Goal: Information Seeking & Learning: Understand process/instructions

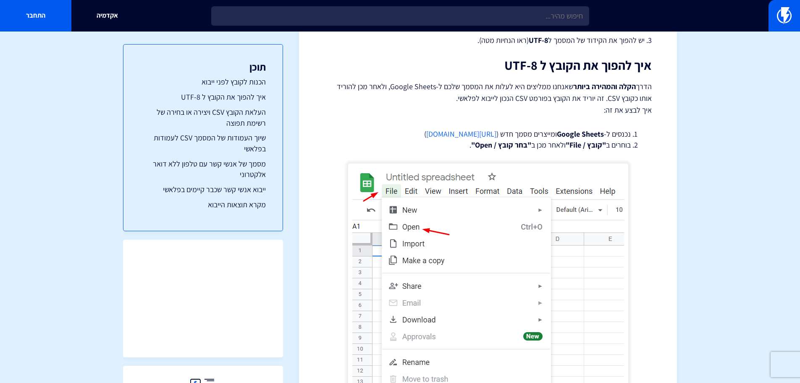
drag, startPoint x: 92, startPoint y: 207, endPoint x: 99, endPoint y: 209, distance: 6.6
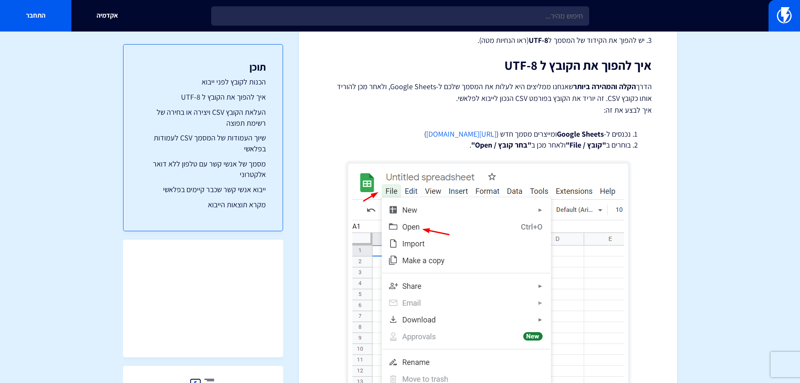
drag, startPoint x: 97, startPoint y: 214, endPoint x: 161, endPoint y: 224, distance: 64.2
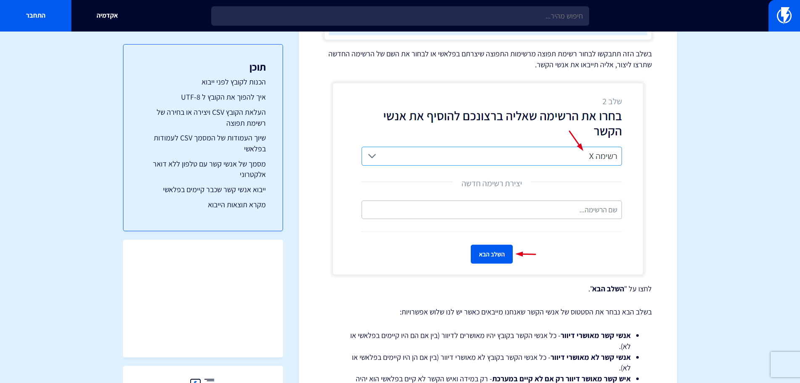
scroll to position [2647, 0]
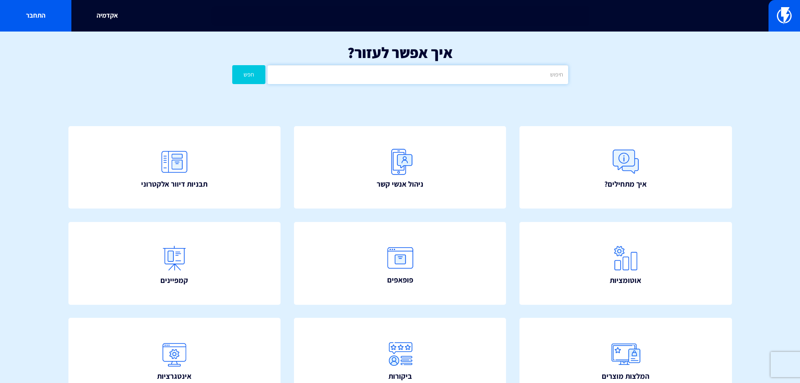
click at [400, 66] on input "text" at bounding box center [418, 74] width 300 height 19
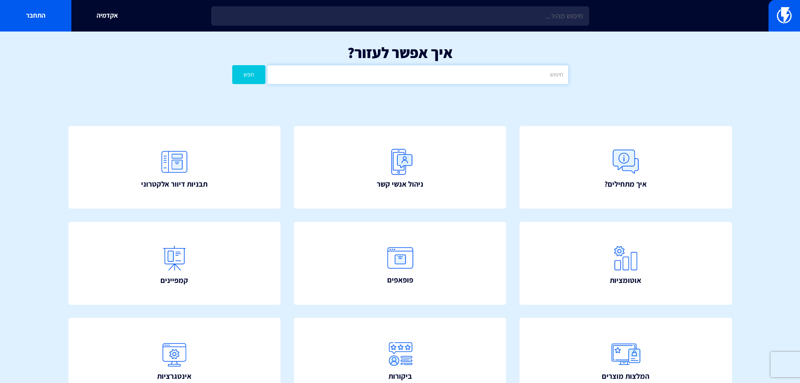
click at [412, 74] on input "text" at bounding box center [418, 74] width 300 height 19
type input "UTM"
click at [250, 87] on div "איך אפשר לעזור? UTM חפש" at bounding box center [400, 66] width 800 height 69
click at [250, 79] on button "חפש" at bounding box center [249, 74] width 34 height 19
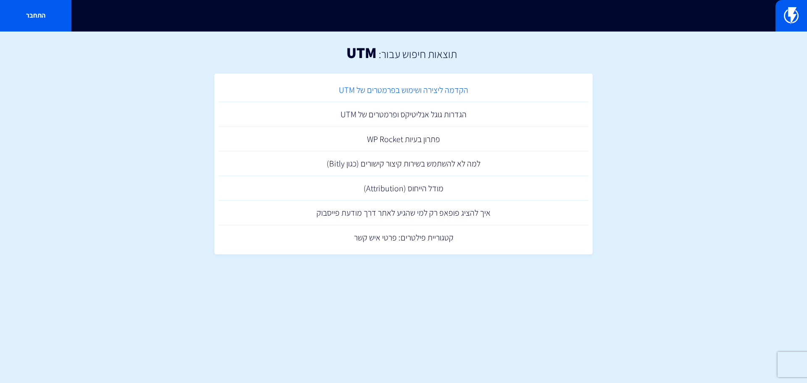
click at [411, 90] on link "הקדמה ליצירה ושימוש בפרמטרים של UTM" at bounding box center [404, 90] width 370 height 25
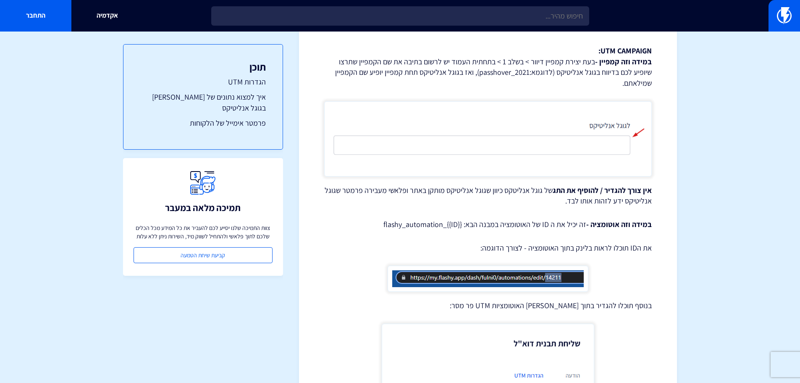
scroll to position [100, 0]
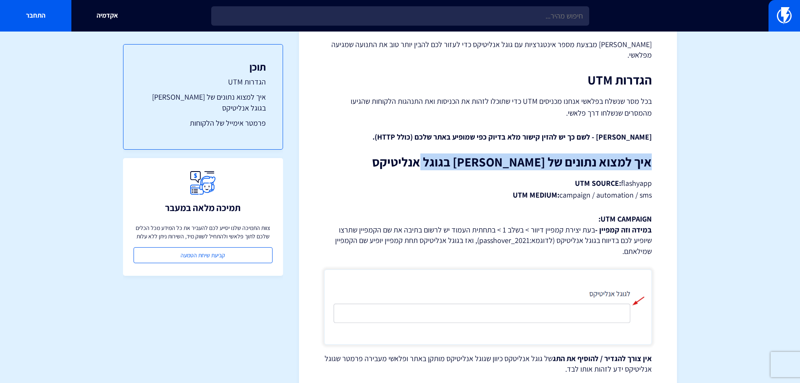
drag, startPoint x: 648, startPoint y: 154, endPoint x: 381, endPoint y: 154, distance: 267.2
click at [382, 155] on h2 "איך למצוא נתונים של פלאשי בגוגל אנליטיקס" at bounding box center [488, 162] width 328 height 14
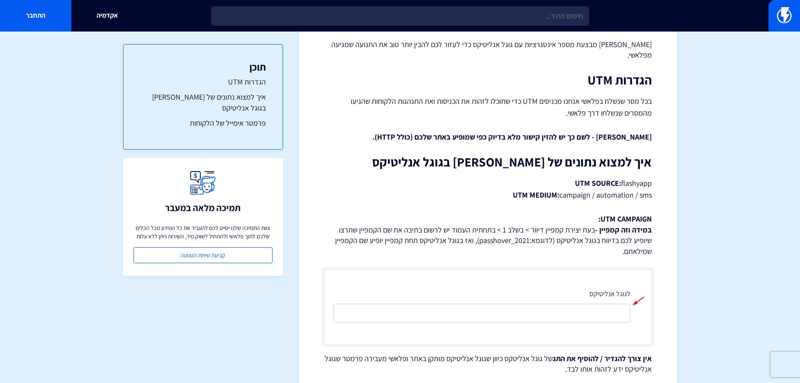
click at [595, 179] on p "UTM SOURCE: flashyapp UTM MEDIUM: campaign / automation / sms" at bounding box center [488, 189] width 328 height 24
drag, startPoint x: 657, startPoint y: 164, endPoint x: 498, endPoint y: 166, distance: 159.3
drag, startPoint x: 597, startPoint y: 190, endPoint x: 682, endPoint y: 197, distance: 86.0
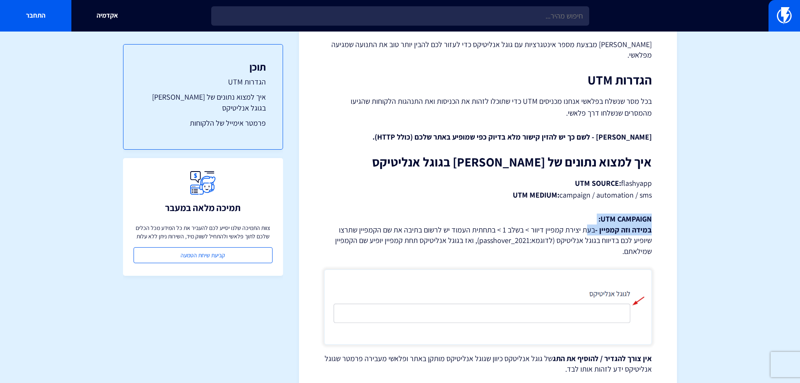
drag, startPoint x: 658, startPoint y: 211, endPoint x: 569, endPoint y: 226, distance: 91.3
click at [569, 226] on p "UTM CAMPAIGN: במידה וזה קמפיין - בעת יצירת קמפיין דיוור > בשלב 1 > בתחתית העמוד…" at bounding box center [488, 234] width 328 height 43
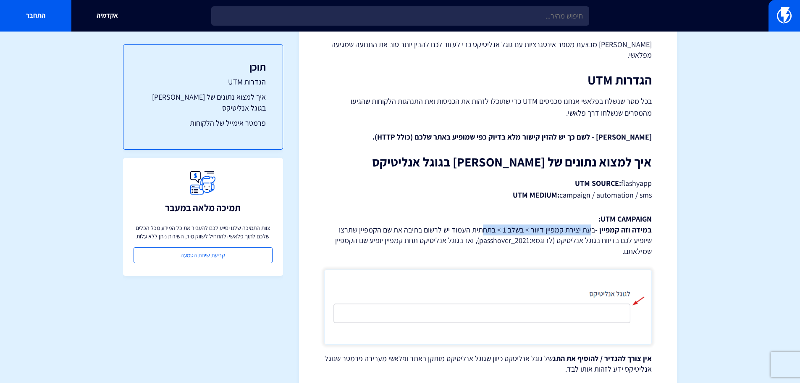
drag, startPoint x: 579, startPoint y: 216, endPoint x: 482, endPoint y: 221, distance: 96.8
click at [482, 221] on p "UTM CAMPAIGN: במידה וזה קמפיין - בעת יצירת קמפיין דיוור > בשלב 1 > בתחתית העמוד…" at bounding box center [488, 234] width 328 height 43
click at [479, 221] on p "UTM CAMPAIGN: במידה וזה קמפיין - בעת יצירת קמפיין דיוור > בשלב 1 > בתחתית העמוד…" at bounding box center [488, 234] width 328 height 43
click at [531, 222] on p "UTM CAMPAIGN: במידה וזה קמפיין - בעת יצירת קמפיין דיוור > בשלב 1 > בתחתית העמוד…" at bounding box center [488, 234] width 328 height 43
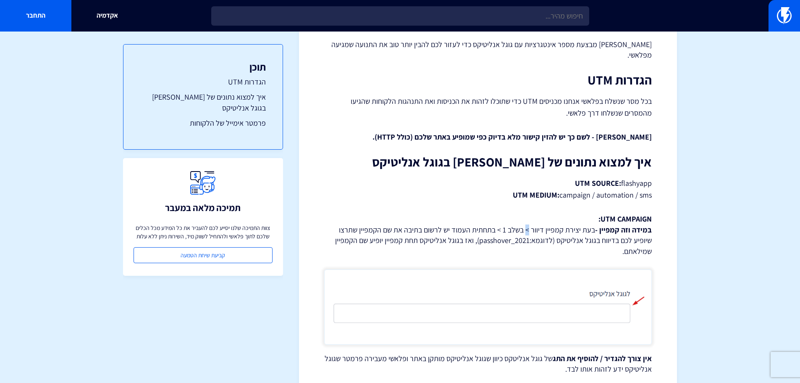
click at [531, 222] on p "UTM CAMPAIGN: במידה וזה קמפיין - בעת יצירת קמפיין דיוור > בשלב 1 > בתחתית העמוד…" at bounding box center [488, 234] width 328 height 43
click at [427, 216] on p "UTM CAMPAIGN: במידה וזה קמפיין - בעת יצירת קמפיין דיוור > בשלב 1 > בתחתית העמוד…" at bounding box center [488, 234] width 328 height 43
drag, startPoint x: 420, startPoint y: 219, endPoint x: 346, endPoint y: 222, distance: 74.0
click at [377, 224] on p "UTM CAMPAIGN: במידה וזה קמפיין - בעת יצירת קמפיין דיוור > בשלב 1 > בתחתית העמוד…" at bounding box center [488, 234] width 328 height 43
click at [346, 222] on p "UTM CAMPAIGN: במידה וזה קמפיין - בעת יצירת קמפיין דיוור > בשלב 1 > בתחתית העמוד…" at bounding box center [488, 234] width 328 height 43
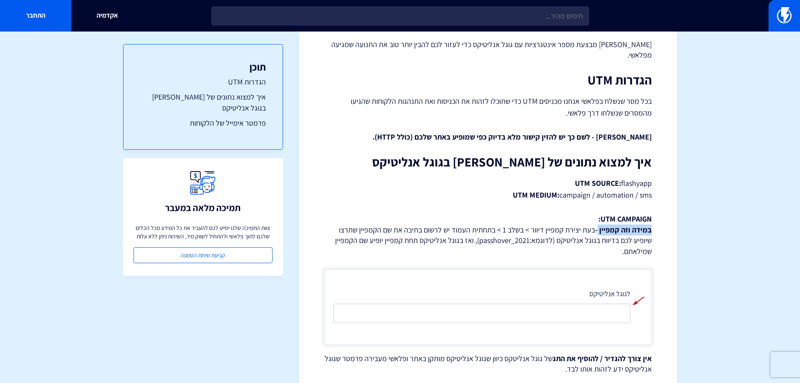
drag, startPoint x: 651, startPoint y: 223, endPoint x: 597, endPoint y: 220, distance: 54.7
click at [598, 225] on strong "במידה וזה קמפיין -" at bounding box center [623, 230] width 57 height 10
click at [597, 225] on strong "במידה וזה קמפיין -" at bounding box center [623, 230] width 57 height 10
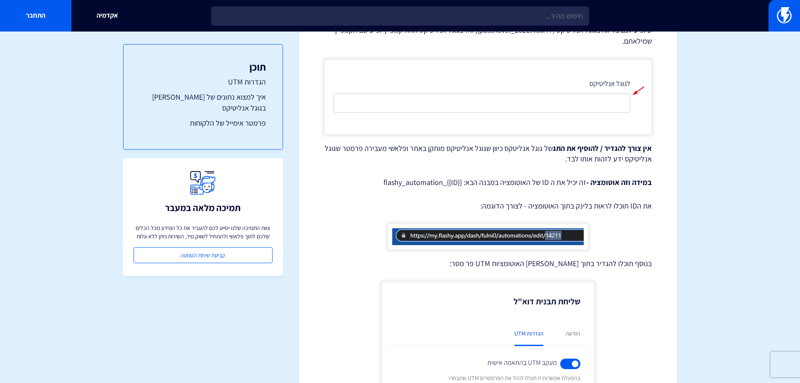
scroll to position [142, 0]
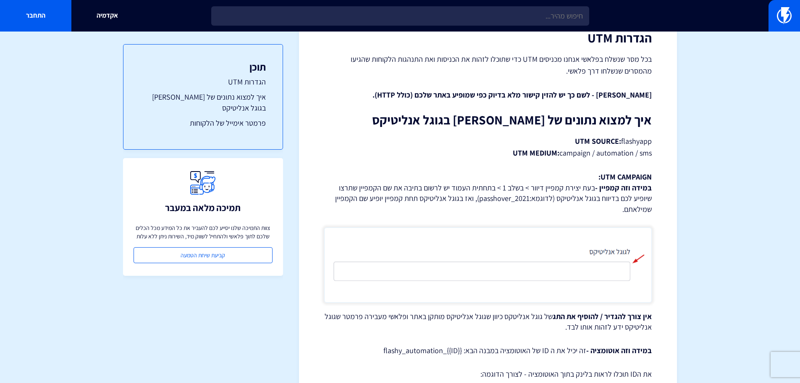
click at [258, 72] on h3 "תוכן" at bounding box center [203, 66] width 126 height 11
click at [258, 87] on link "הגדרות UTM" at bounding box center [203, 81] width 126 height 11
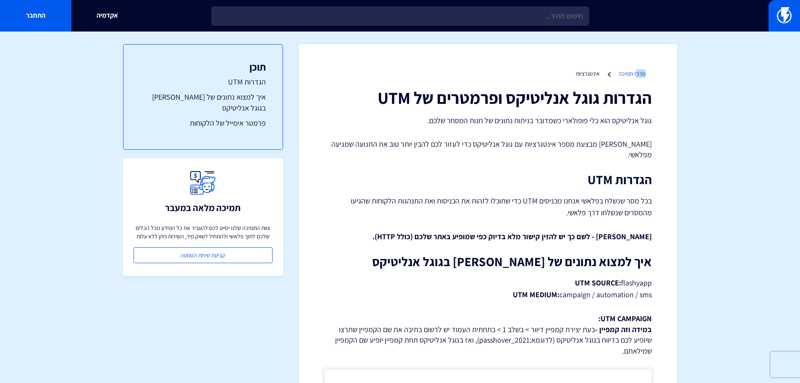
drag, startPoint x: 645, startPoint y: 69, endPoint x: 635, endPoint y: 72, distance: 9.8
click at [635, 72] on link "מרכז תמיכה" at bounding box center [632, 74] width 27 height 8
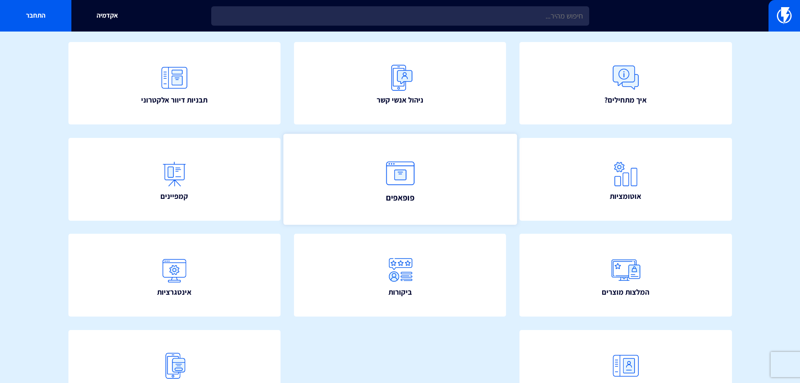
scroll to position [126, 0]
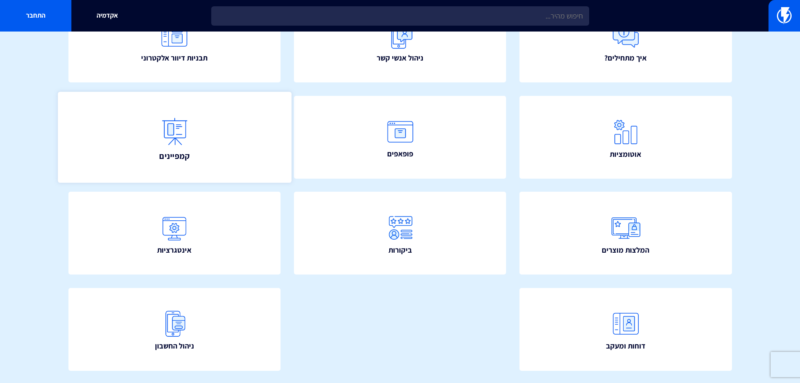
click at [183, 132] on img at bounding box center [174, 131] width 37 height 37
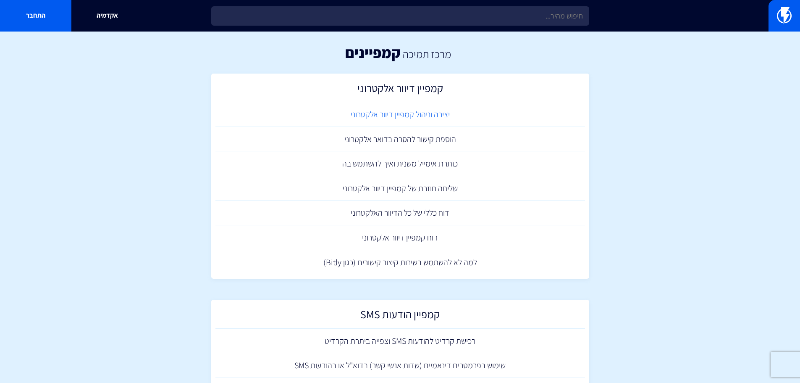
click at [431, 118] on link "יצירה וניהול קמפיין דיוור אלקטרוני" at bounding box center [401, 114] width 370 height 25
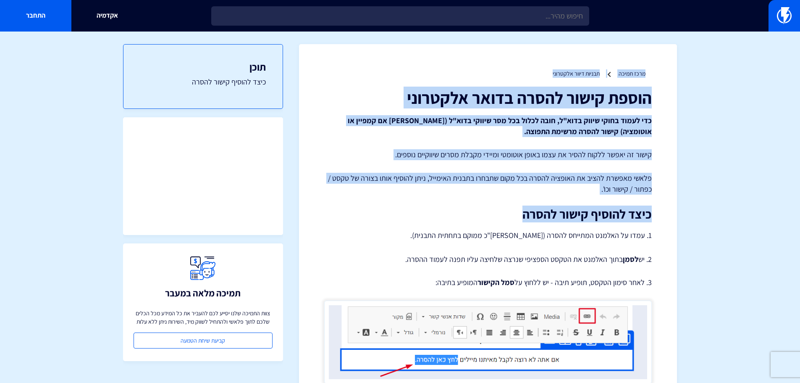
drag, startPoint x: 318, startPoint y: 205, endPoint x: 659, endPoint y: 61, distance: 370.8
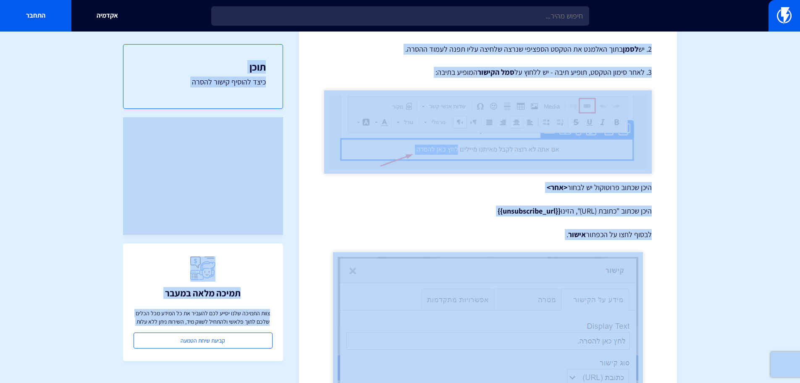
scroll to position [378, 0]
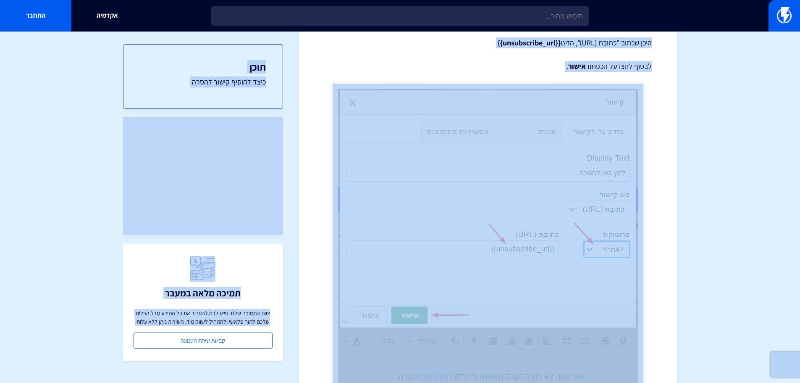
drag, startPoint x: 669, startPoint y: 61, endPoint x: 250, endPoint y: 366, distance: 518.7
click at [232, 368] on section "מרכז תמיכה תבניות דיוור אלקטרוני הוספת קישור להסרה בדואר אלקטרוני כדי לעמוד בחו…" at bounding box center [400, 95] width 800 height 885
click at [305, 332] on div "מרכז תמיכה תבניות דיוור אלקטרוני הוספת קישור להסרה בדואר אלקטרוני כדי לעמוד בחו…" at bounding box center [488, 96] width 378 height 860
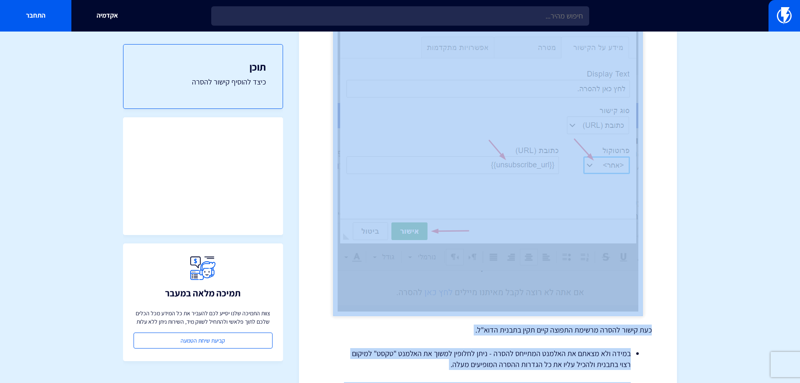
scroll to position [534, 0]
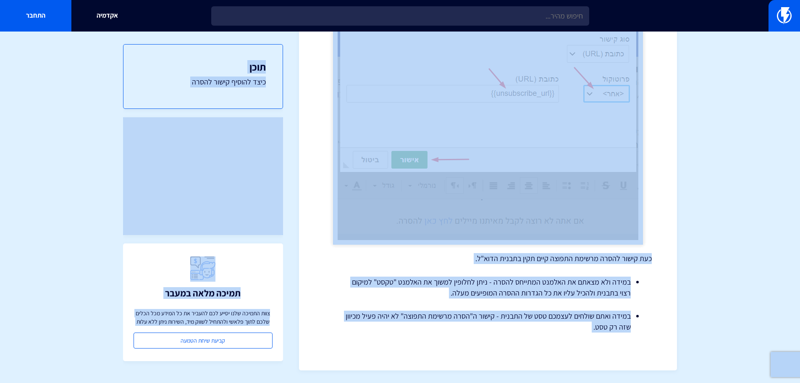
drag, startPoint x: 643, startPoint y: 84, endPoint x: 280, endPoint y: 366, distance: 459.7
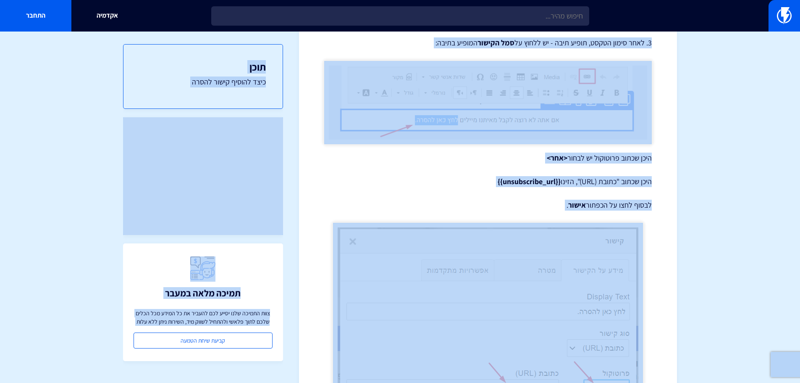
drag, startPoint x: 305, startPoint y: 225, endPoint x: 299, endPoint y: 214, distance: 12.6
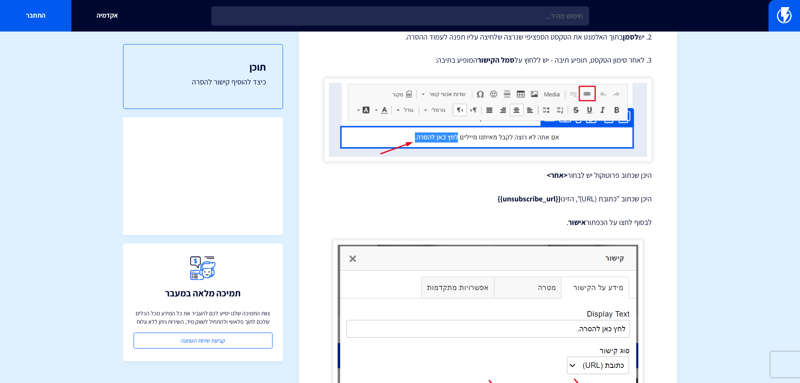
scroll to position [180, 0]
